Goal: Task Accomplishment & Management: Manage account settings

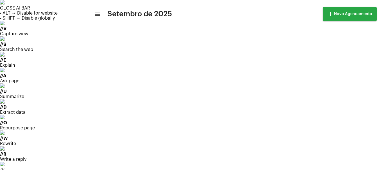
scroll to position [11, 0]
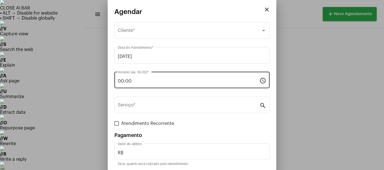
click at [133, 71] on div "00:00 Horário (ex: 18:00) *" at bounding box center [189, 80] width 142 height 18
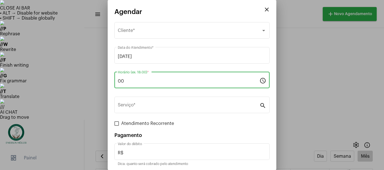
type input "0"
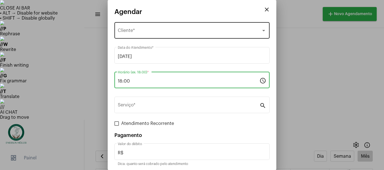
type input "18:00"
click at [125, 28] on div "Selecione o Cliente Cliente *" at bounding box center [192, 30] width 148 height 18
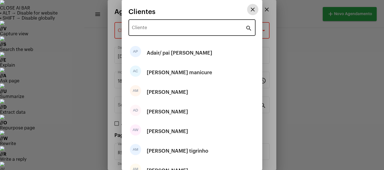
click at [150, 27] on input "Cliente" at bounding box center [188, 28] width 113 height 5
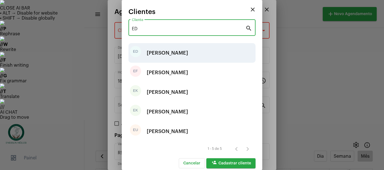
type input "ED"
click at [154, 54] on div "[PERSON_NAME]" at bounding box center [167, 53] width 41 height 17
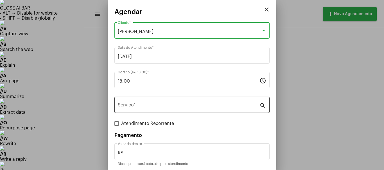
click at [140, 104] on input "Serviço *" at bounding box center [189, 106] width 142 height 5
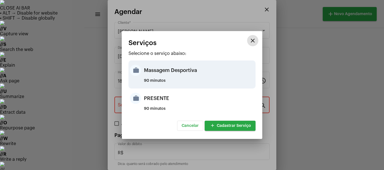
click at [153, 75] on div "Massagem Desportiva" at bounding box center [199, 70] width 110 height 17
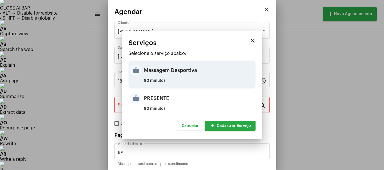
type input "Massagem Desportiva"
type input "R$ 120"
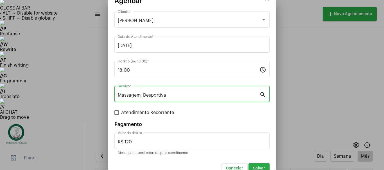
scroll to position [21, 0]
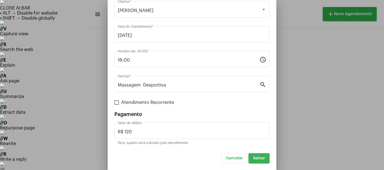
click at [253, 159] on span "Salvar" at bounding box center [259, 159] width 12 height 4
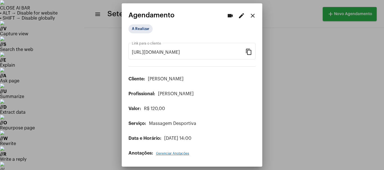
click at [296, 36] on div at bounding box center [192, 85] width 384 height 170
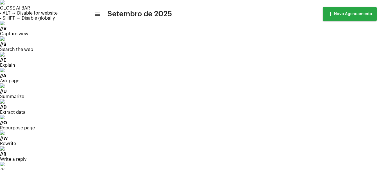
scroll to position [37, 0]
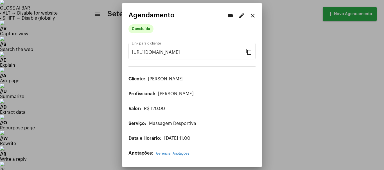
drag, startPoint x: 273, startPoint y: 25, endPoint x: 271, endPoint y: 17, distance: 8.3
click at [272, 19] on div at bounding box center [192, 85] width 384 height 170
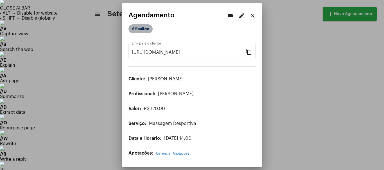
click at [147, 30] on mat-chip "A Realizar" at bounding box center [140, 28] width 24 height 9
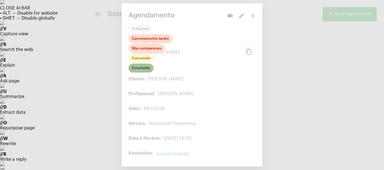
click at [139, 67] on mat-chip "Concluído" at bounding box center [140, 68] width 25 height 9
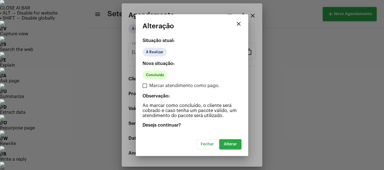
click at [228, 143] on span "Alterar" at bounding box center [230, 145] width 13 height 4
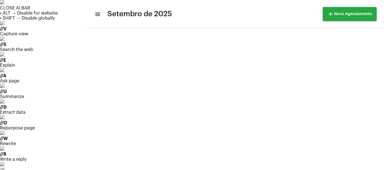
scroll to position [37, 0]
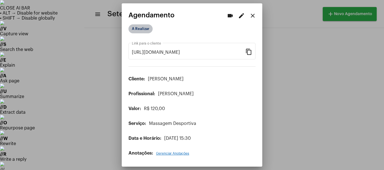
click at [144, 31] on mat-chip "A Realizar" at bounding box center [140, 28] width 24 height 9
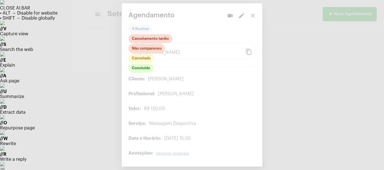
click at [145, 73] on div "Concluído Cancelado Não compareceu Cancelamento tardio" at bounding box center [150, 53] width 44 height 39
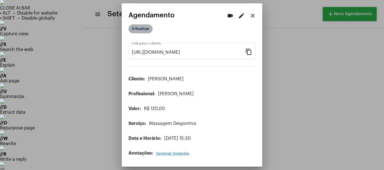
click at [143, 32] on mat-chip "A Realizar" at bounding box center [140, 28] width 24 height 9
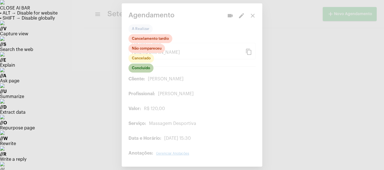
click at [145, 68] on mat-chip "Concluído" at bounding box center [140, 68] width 25 height 9
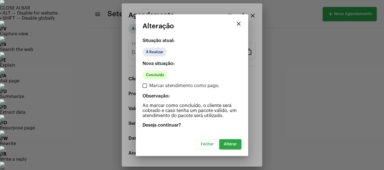
click at [229, 145] on span "Alterar" at bounding box center [230, 145] width 13 height 4
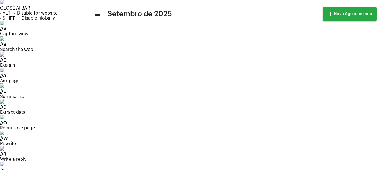
scroll to position [56, 0]
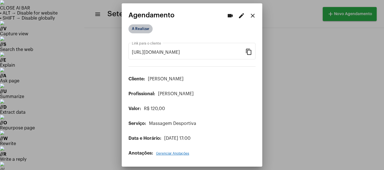
click at [144, 27] on mat-chip "A Realizar" at bounding box center [140, 28] width 24 height 9
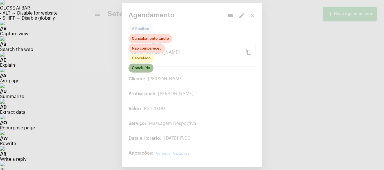
click at [142, 70] on mat-chip "Concluído" at bounding box center [140, 68] width 25 height 9
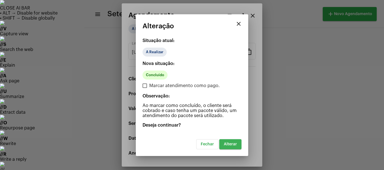
click at [233, 148] on button "Alterar" at bounding box center [230, 145] width 22 height 10
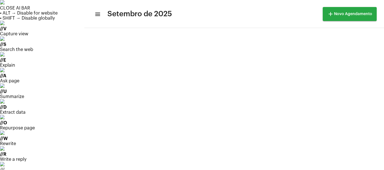
scroll to position [68, 0]
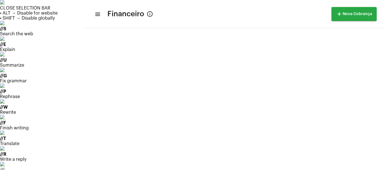
scroll to position [262, 0]
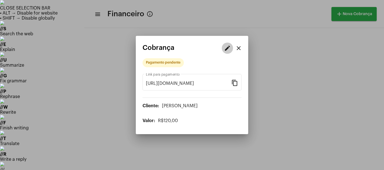
click at [224, 49] on mat-icon "edit" at bounding box center [227, 48] width 7 height 7
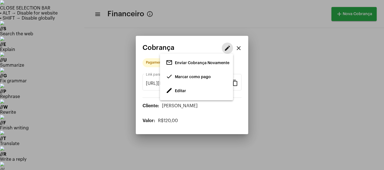
click at [179, 91] on span "Editar" at bounding box center [180, 91] width 11 height 4
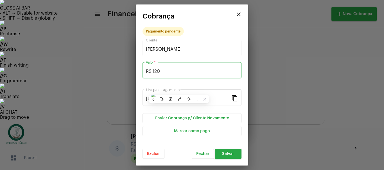
click at [165, 71] on input "R$ 120" at bounding box center [192, 71] width 92 height 5
type input "R$ 110"
click at [229, 156] on button "Salvar" at bounding box center [228, 154] width 27 height 10
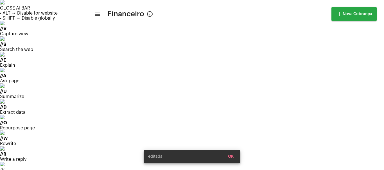
scroll to position [279, 0]
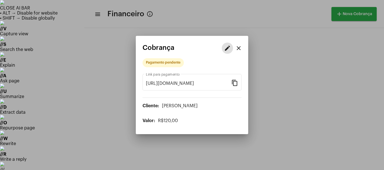
click at [228, 48] on mat-icon "edit" at bounding box center [227, 48] width 7 height 7
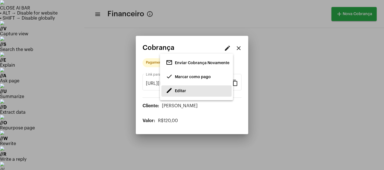
click at [175, 90] on span "edit Editar" at bounding box center [176, 91] width 20 height 10
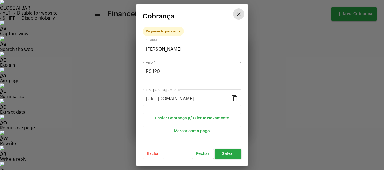
click at [175, 72] on input "R$ 120" at bounding box center [192, 71] width 92 height 5
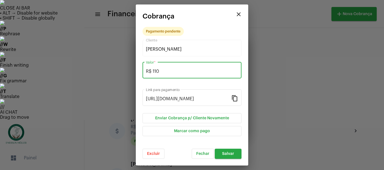
type input "R$ 110"
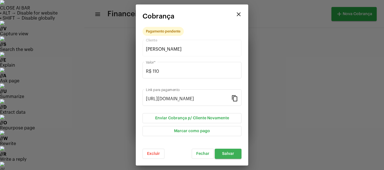
click at [229, 154] on span "Salvar" at bounding box center [228, 154] width 12 height 4
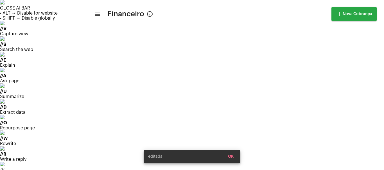
scroll to position [279, 0]
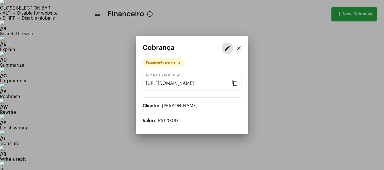
click at [231, 47] on button "edit" at bounding box center [227, 48] width 11 height 11
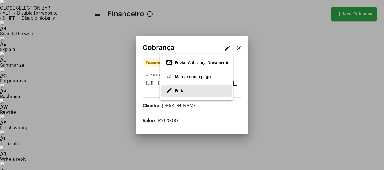
click at [183, 91] on span "Editar" at bounding box center [180, 91] width 11 height 4
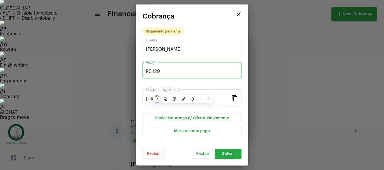
click at [174, 72] on input "R$ 120" at bounding box center [192, 71] width 92 height 5
type input "R$ 110"
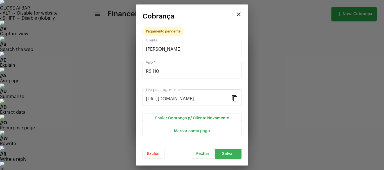
click at [228, 154] on span "Salvar" at bounding box center [228, 154] width 12 height 4
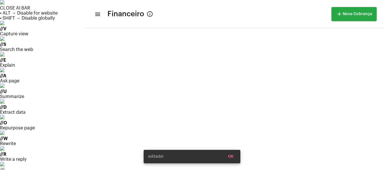
scroll to position [279, 0]
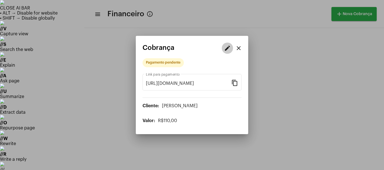
click at [225, 53] on button "edit" at bounding box center [227, 48] width 11 height 11
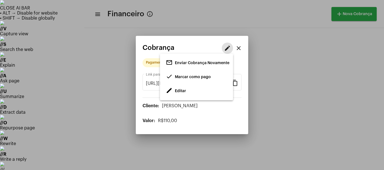
click at [195, 79] on span "Marcar como pago" at bounding box center [193, 77] width 36 height 4
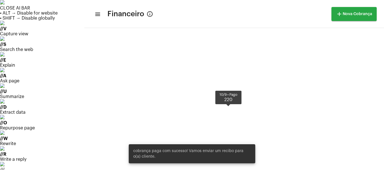
scroll to position [271, 0]
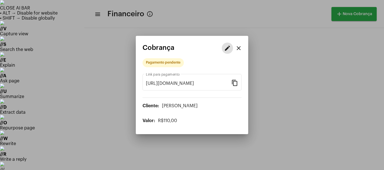
click at [224, 49] on mat-icon "edit" at bounding box center [227, 48] width 7 height 7
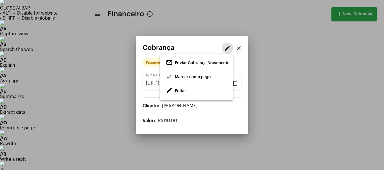
click at [193, 78] on span "Marcar como pago" at bounding box center [193, 77] width 36 height 4
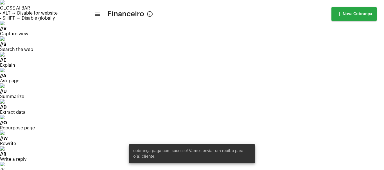
scroll to position [279, 0]
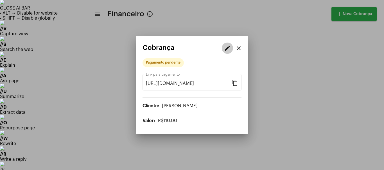
click at [224, 47] on mat-icon "edit" at bounding box center [227, 48] width 7 height 7
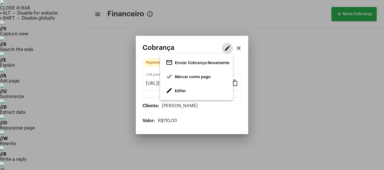
click at [178, 80] on span "done Marcar como pago" at bounding box center [188, 77] width 45 height 10
